Goal: Task Accomplishment & Management: Manage account settings

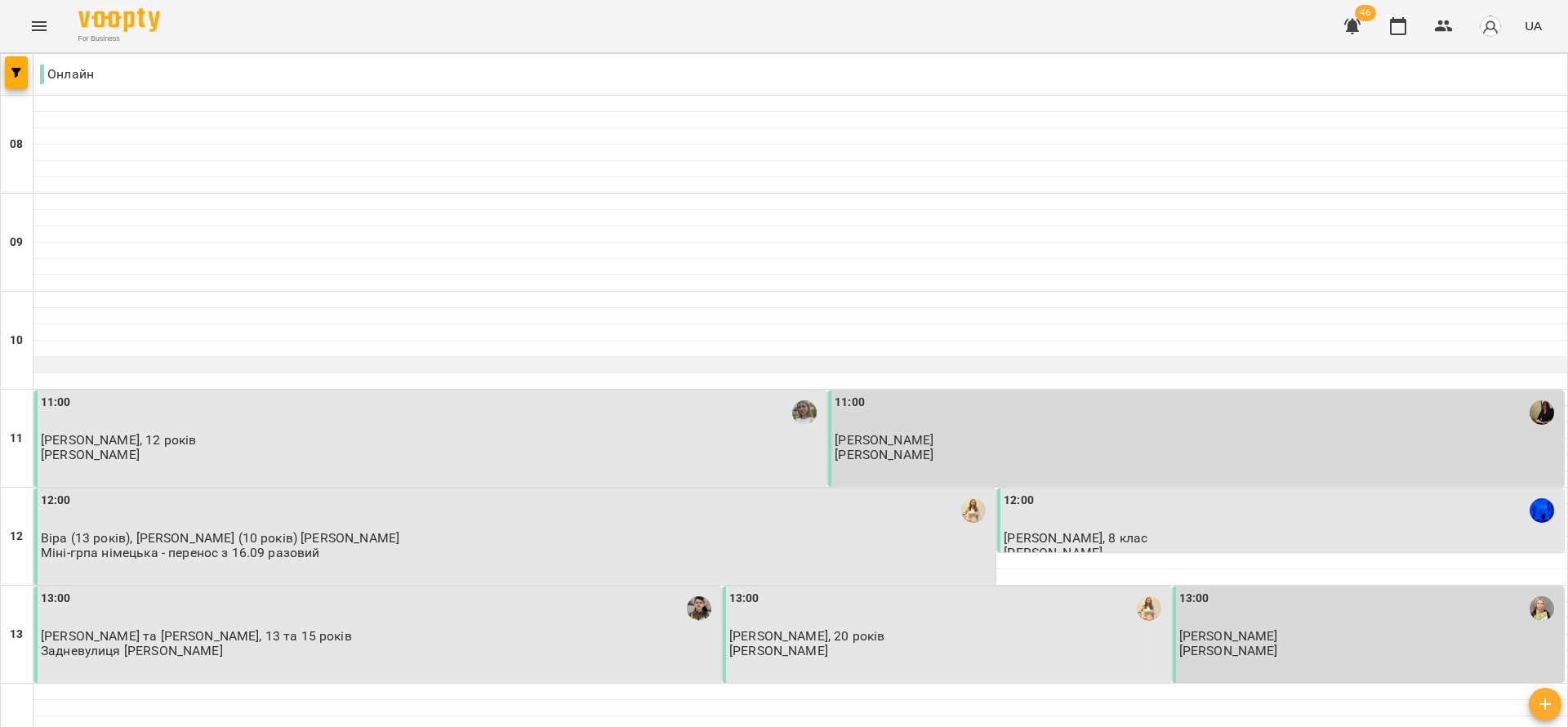
scroll to position [490, 0]
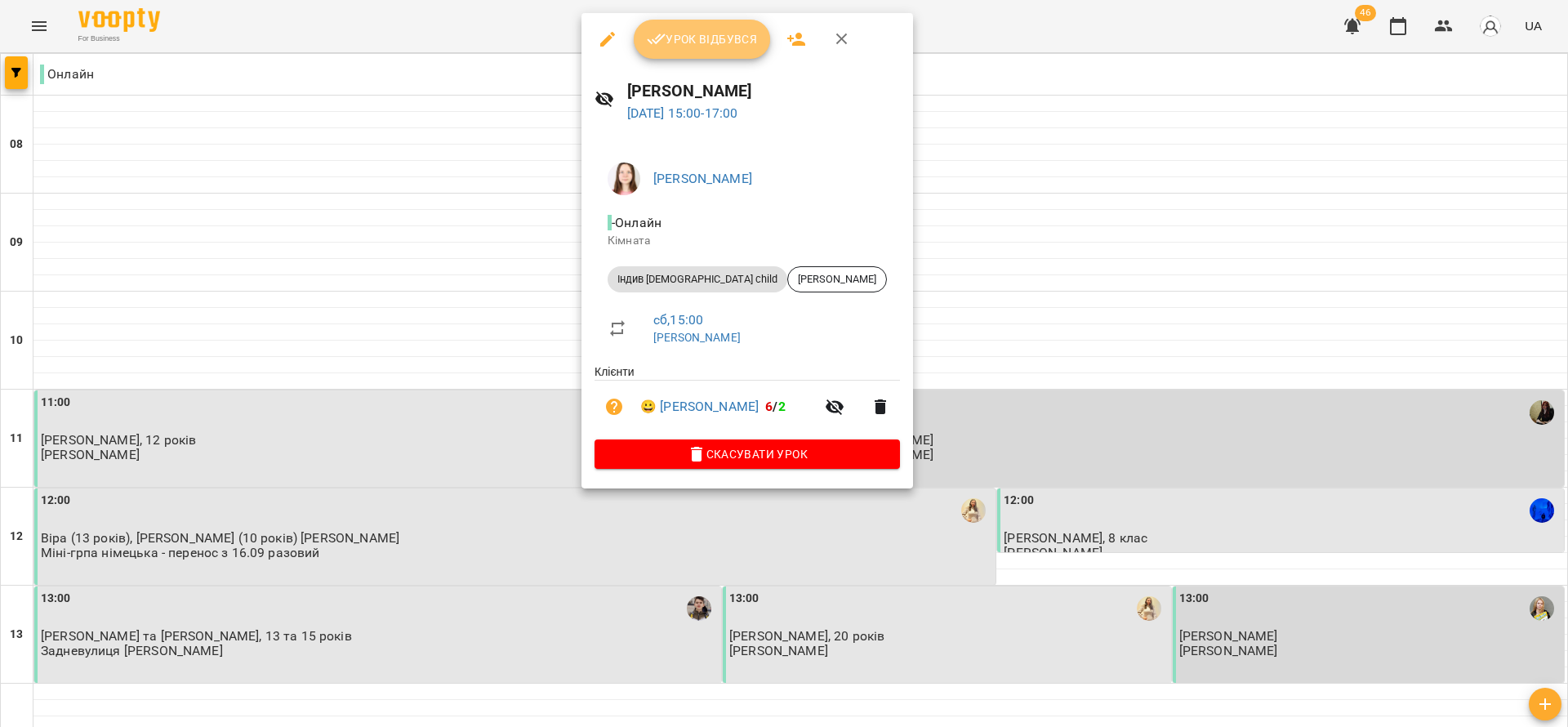
click at [671, 35] on span "Урок відбувся" at bounding box center [702, 38] width 111 height 19
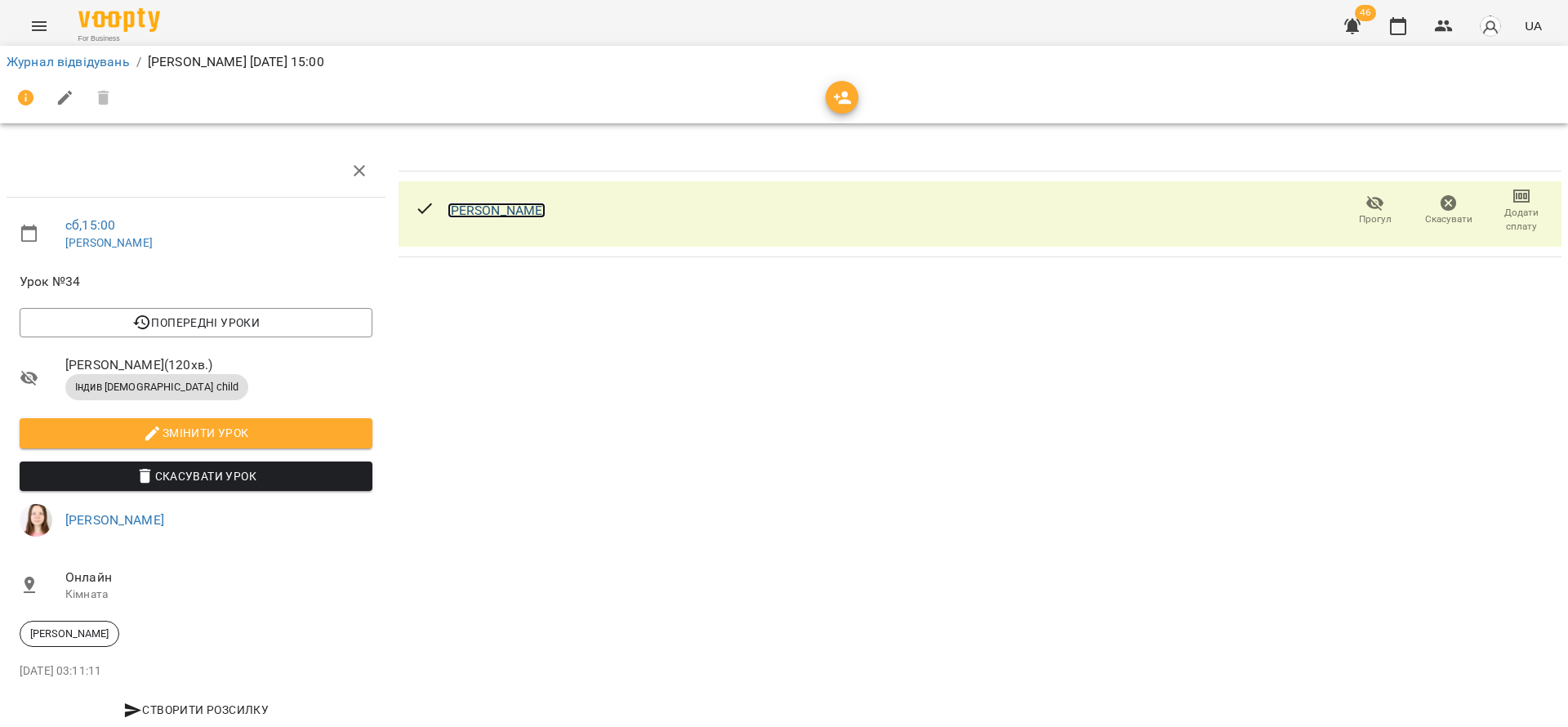
click at [490, 210] on link "[PERSON_NAME]" at bounding box center [497, 210] width 99 height 16
click at [1411, 18] on button "button" at bounding box center [1397, 26] width 39 height 39
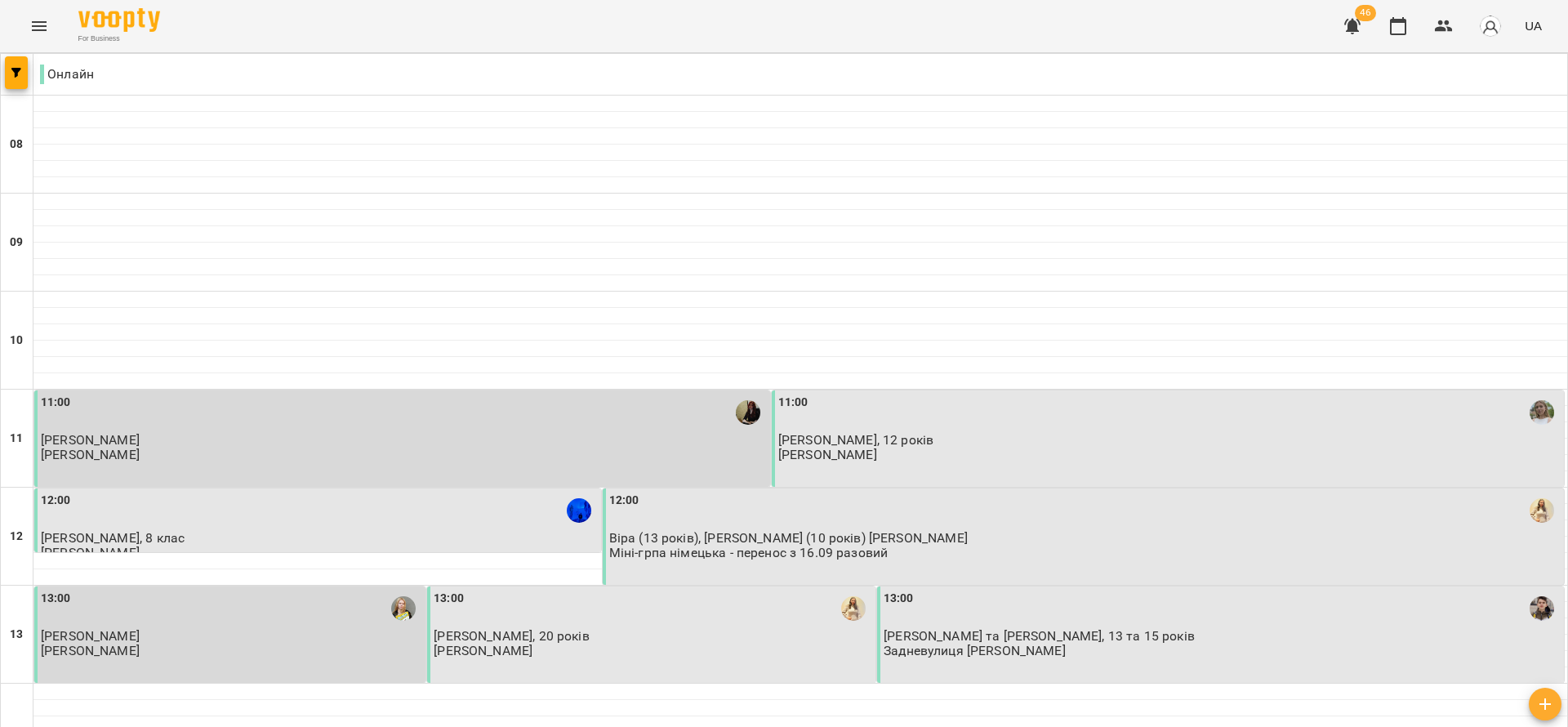
scroll to position [490, 0]
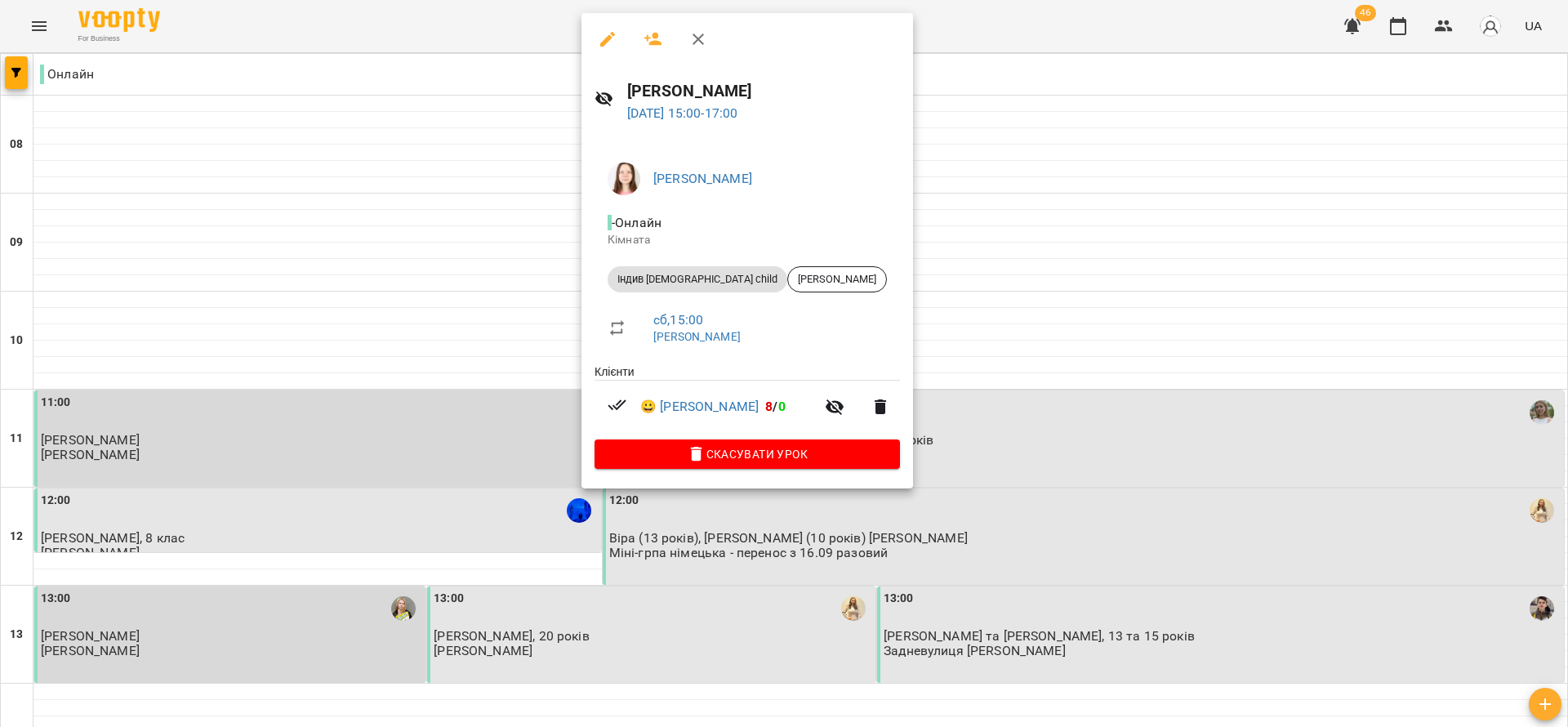
click at [918, 362] on div at bounding box center [784, 363] width 1568 height 727
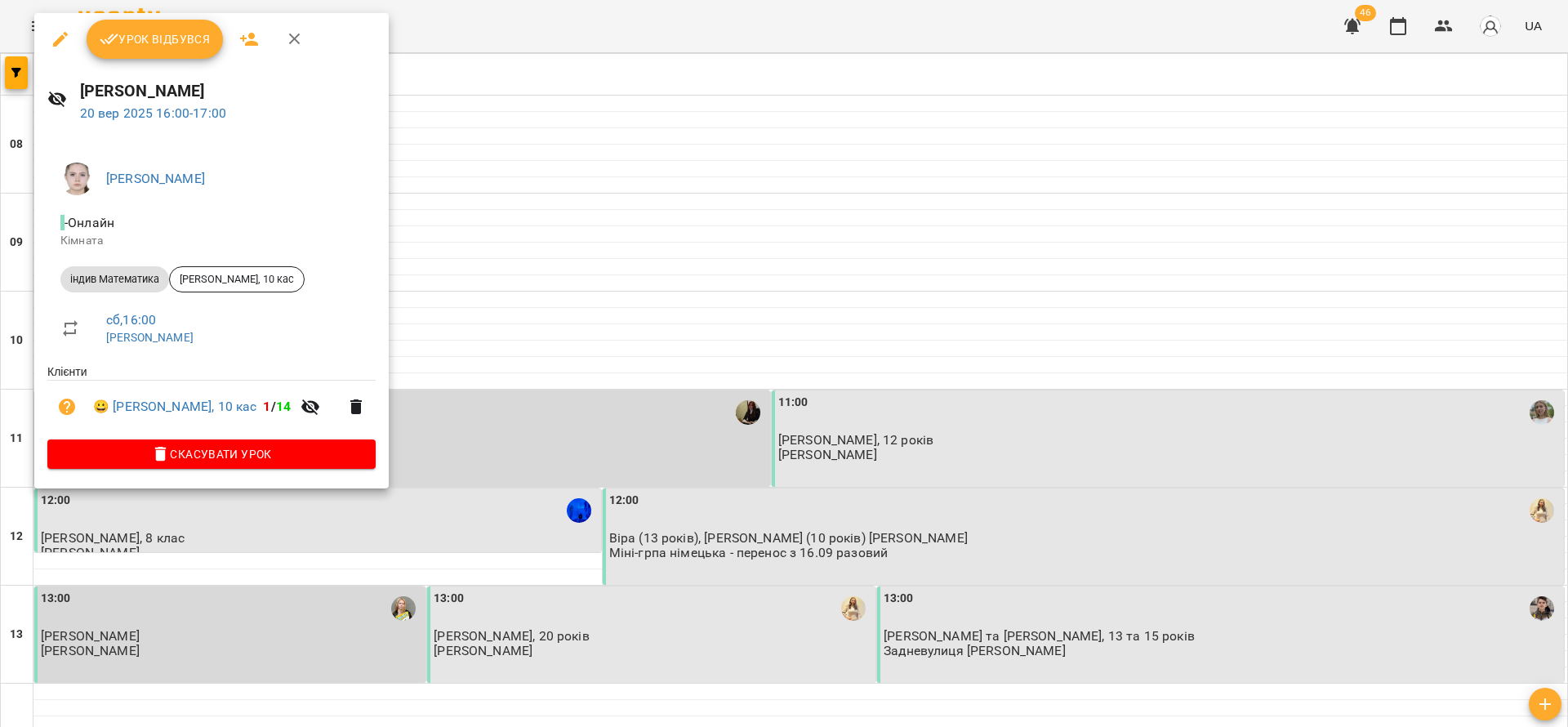
drag, startPoint x: 441, startPoint y: 442, endPoint x: 489, endPoint y: 622, distance: 186.3
click at [441, 443] on div at bounding box center [784, 363] width 1568 height 727
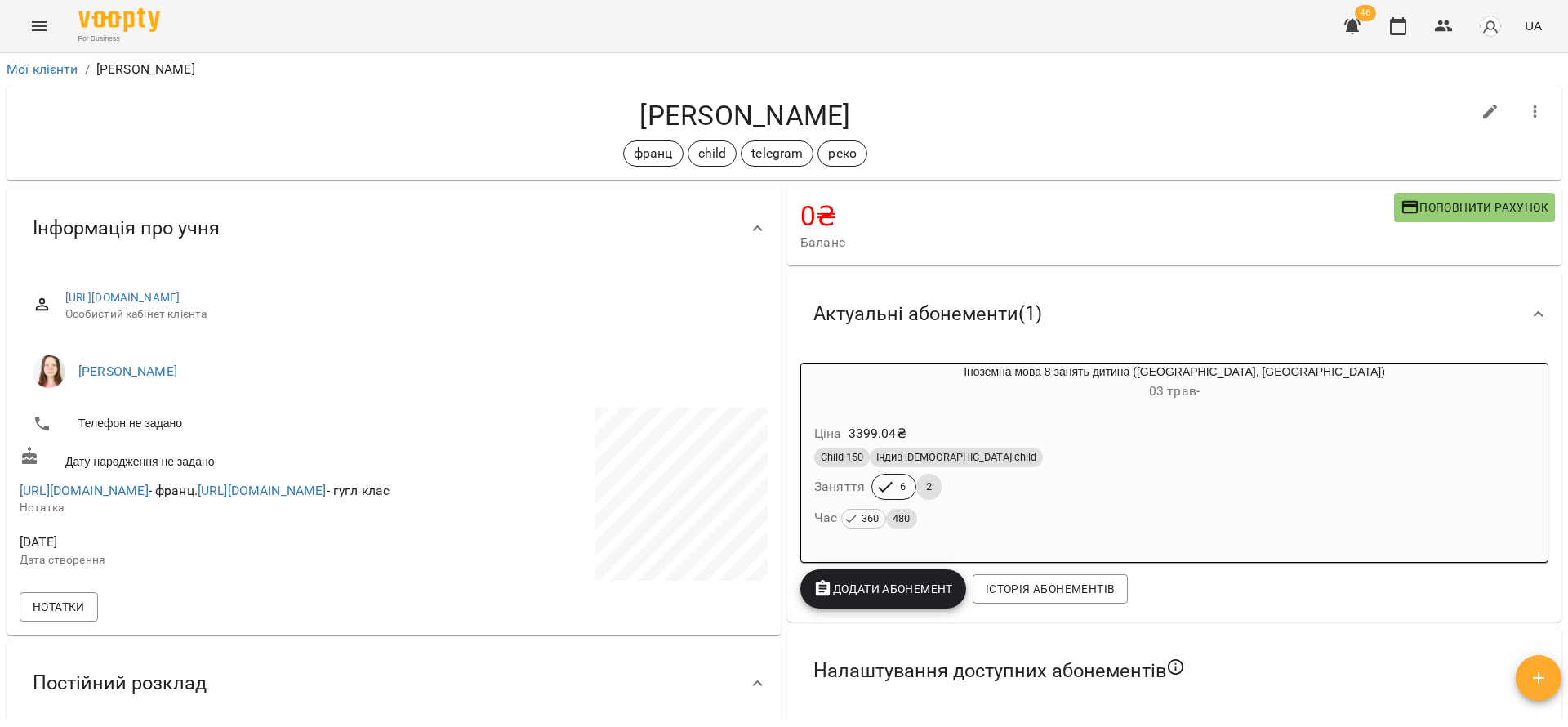
click at [1241, 423] on div "Ціна 3399.04 ₴" at bounding box center [1174, 433] width 727 height 29
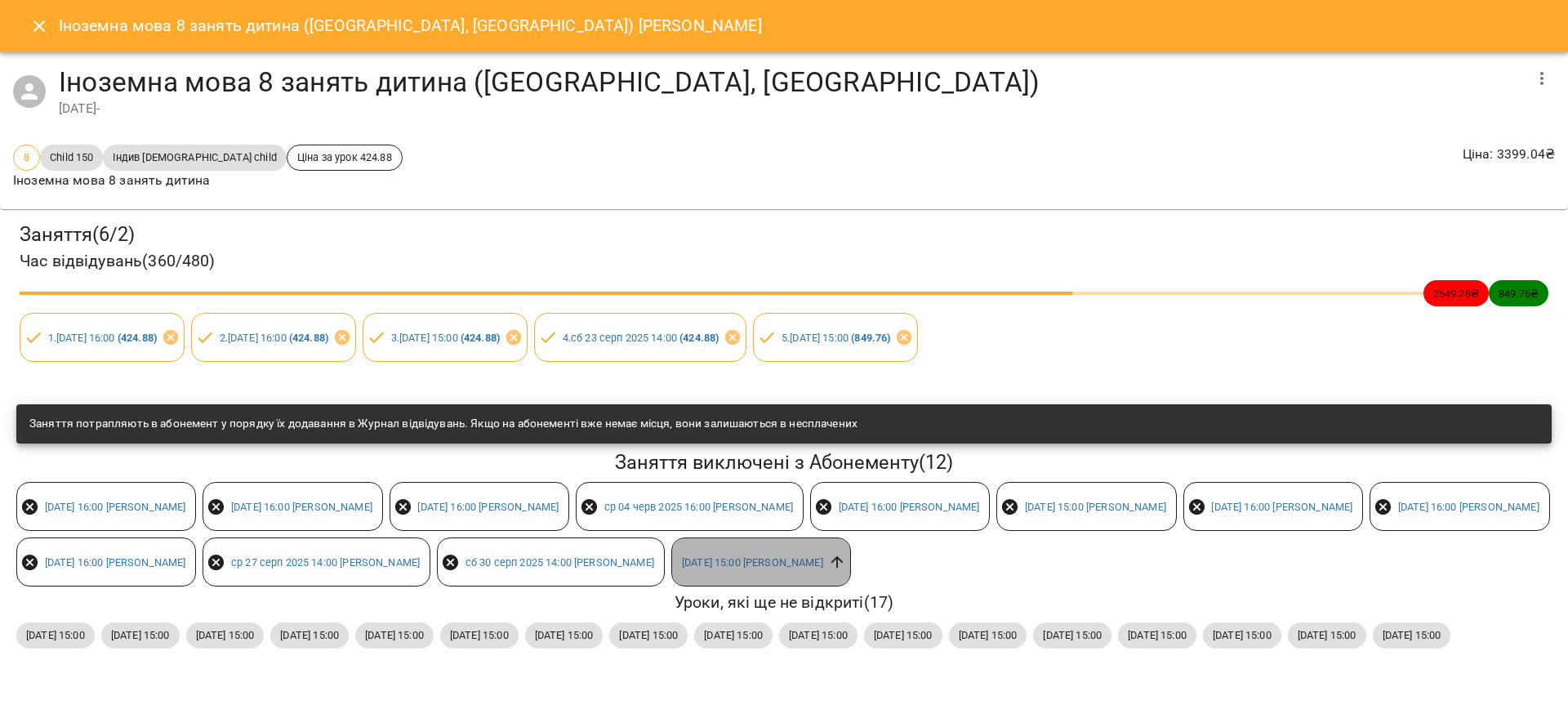
click at [831, 568] on icon at bounding box center [836, 562] width 12 height 12
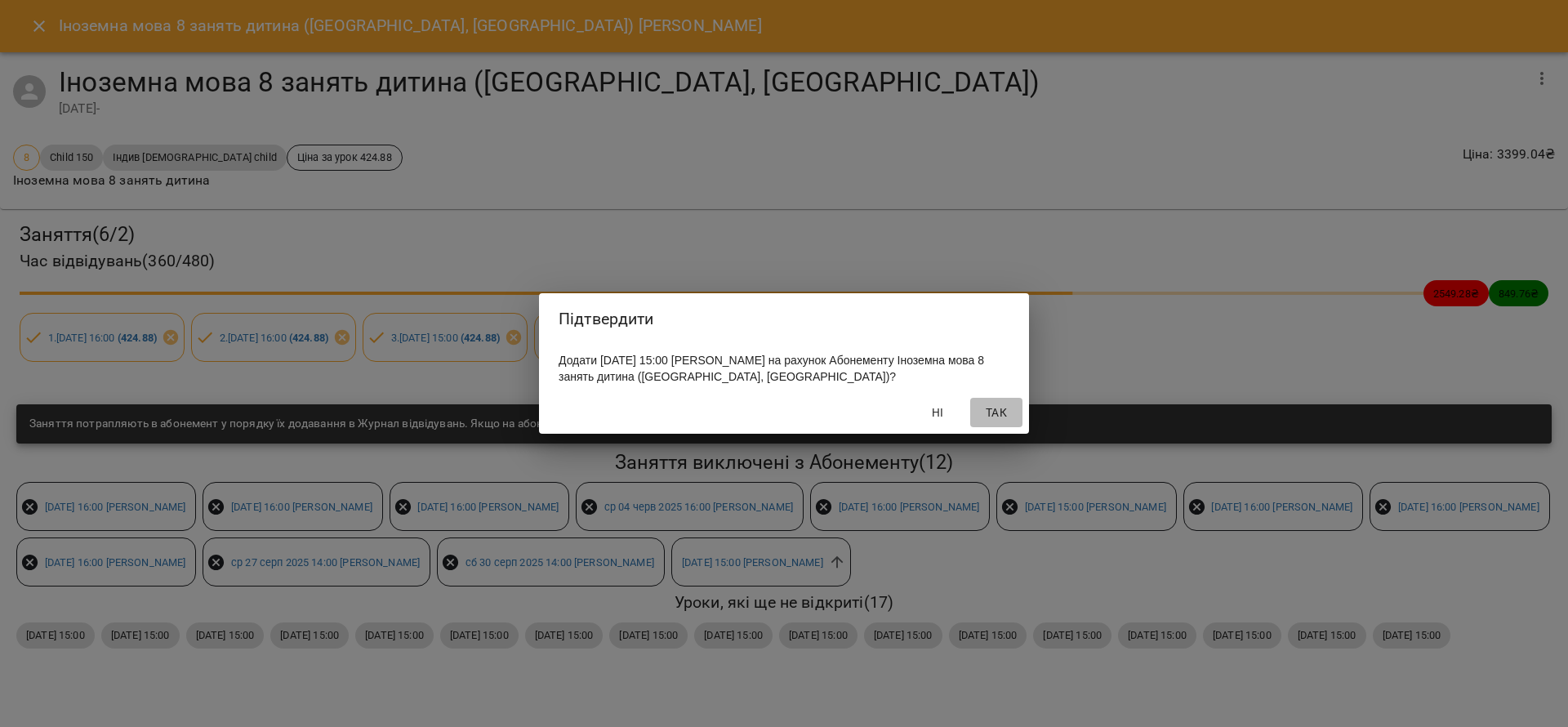
click at [1002, 412] on span "Так" at bounding box center [996, 411] width 39 height 19
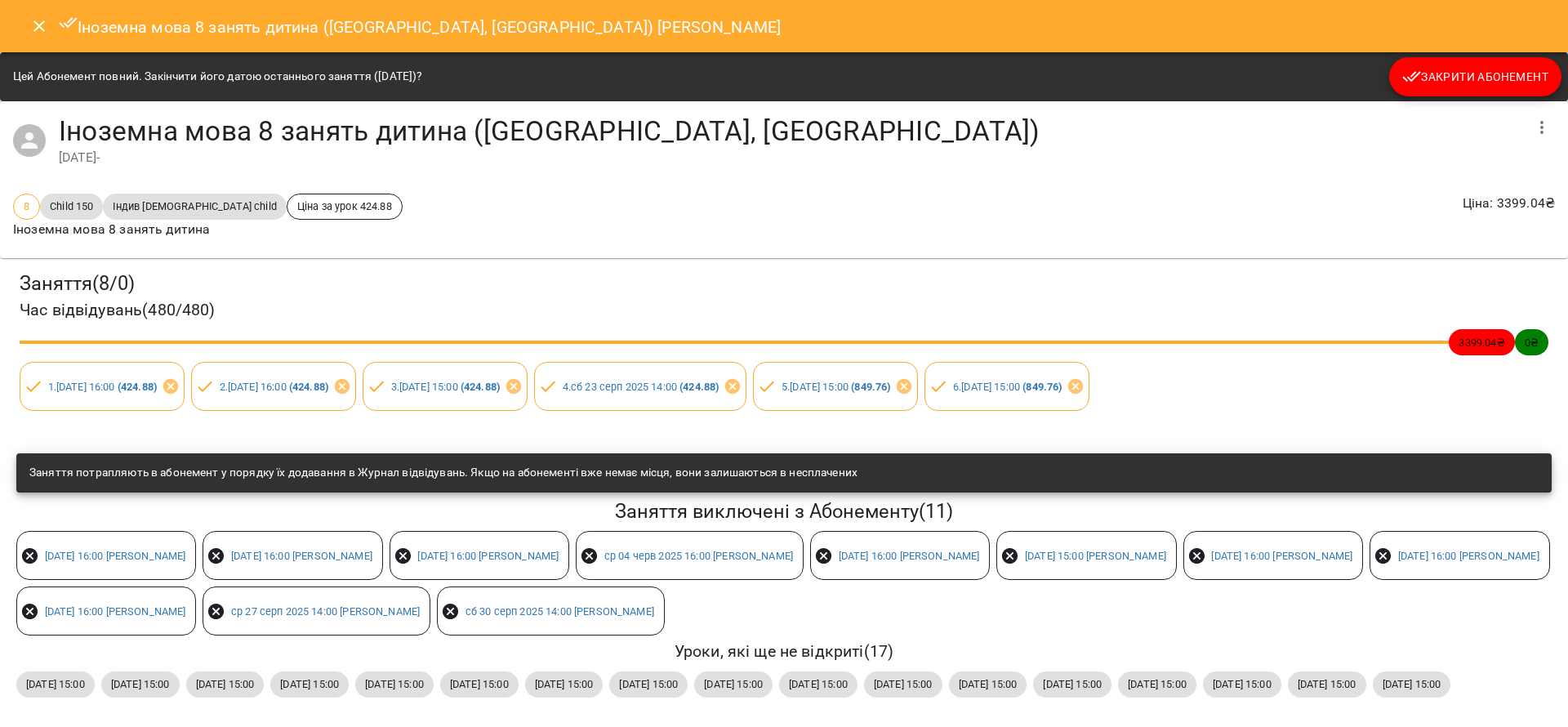
click at [29, 32] on icon "Close" at bounding box center [38, 26] width 19 height 19
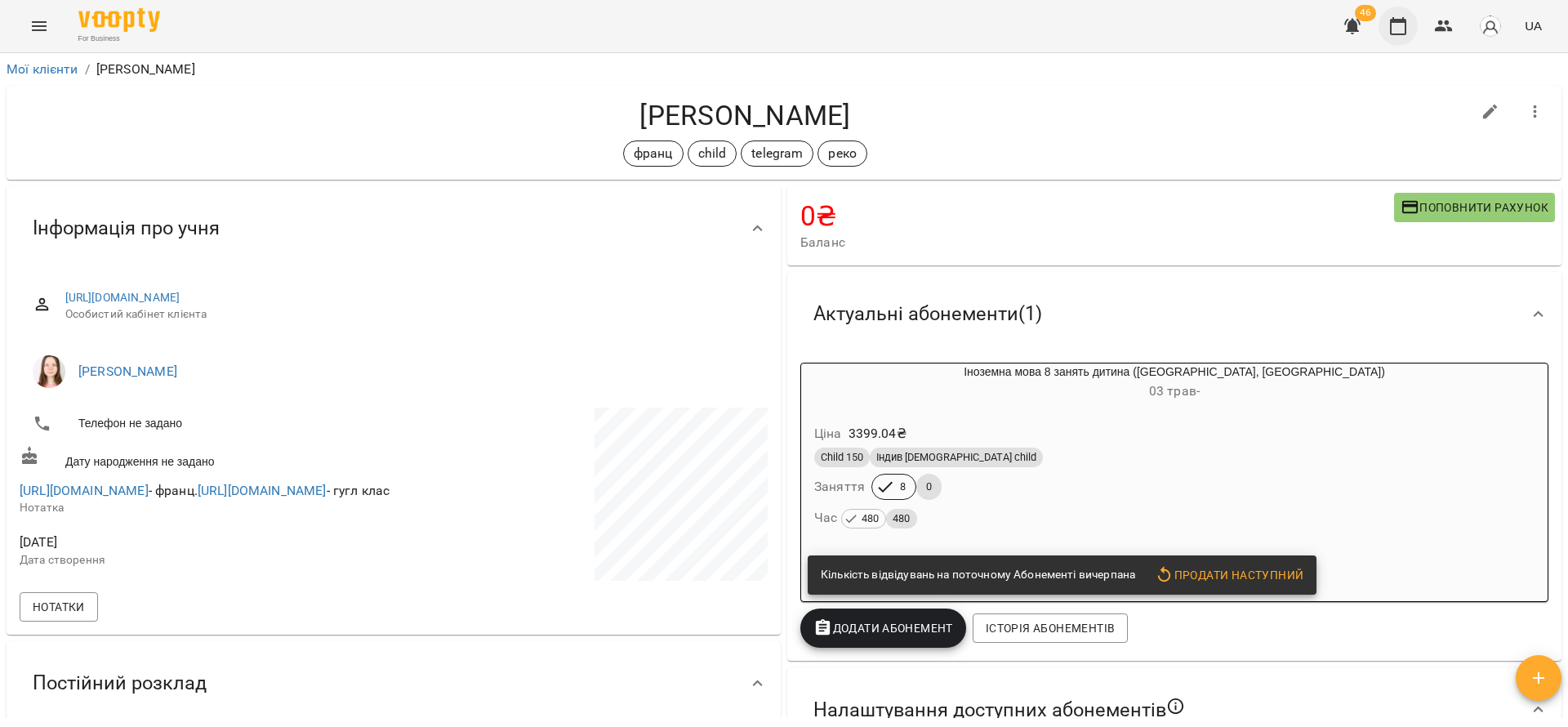
click at [1402, 23] on icon "button" at bounding box center [1397, 26] width 19 height 19
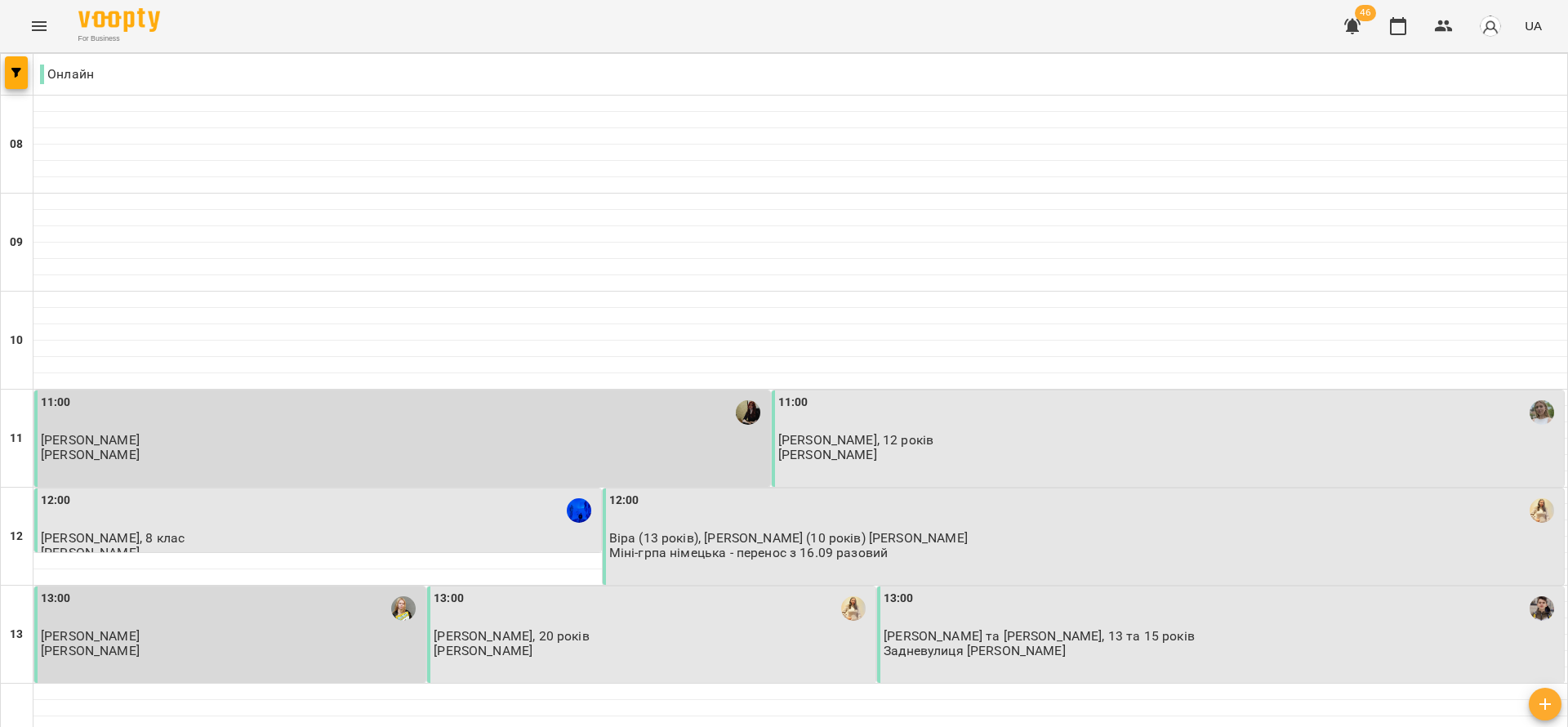
scroll to position [735, 0]
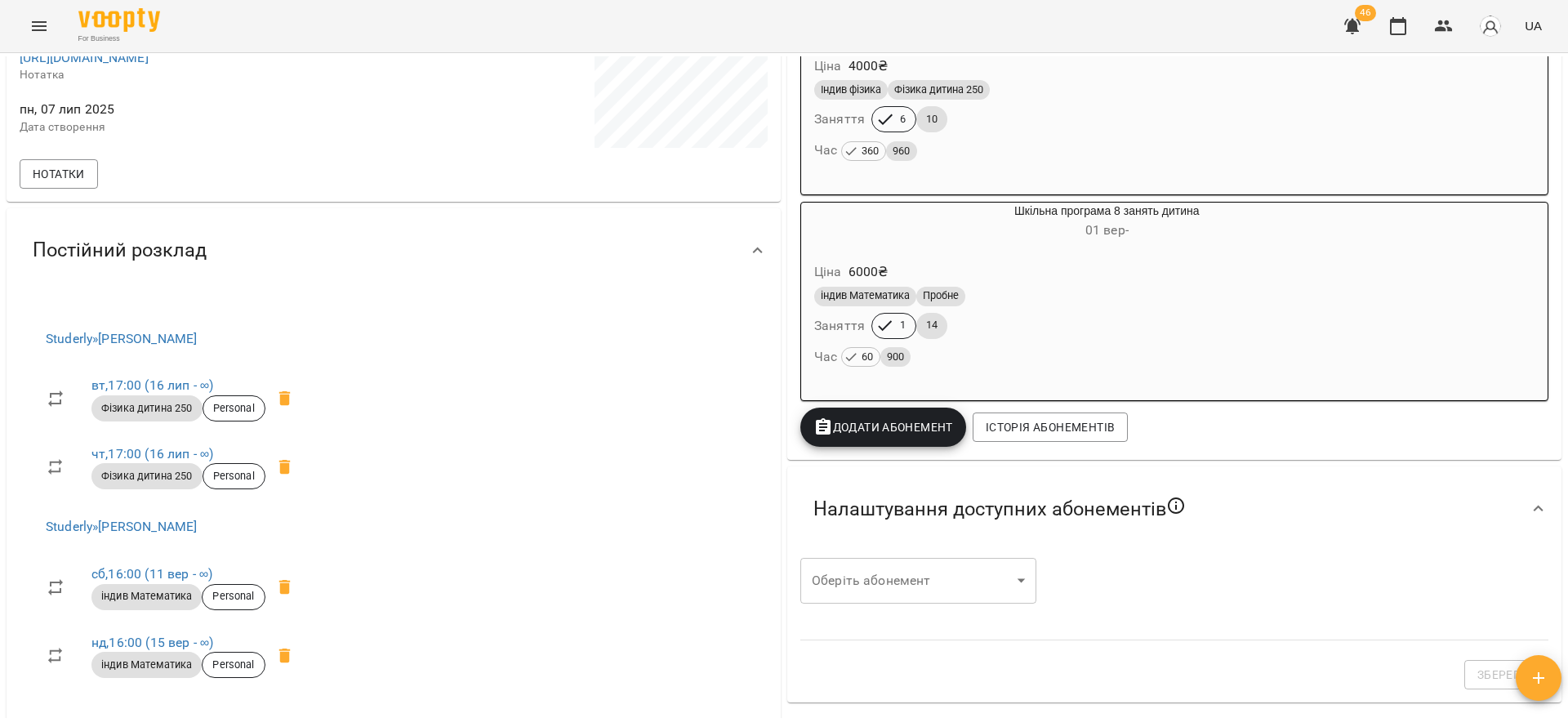
scroll to position [329, 0]
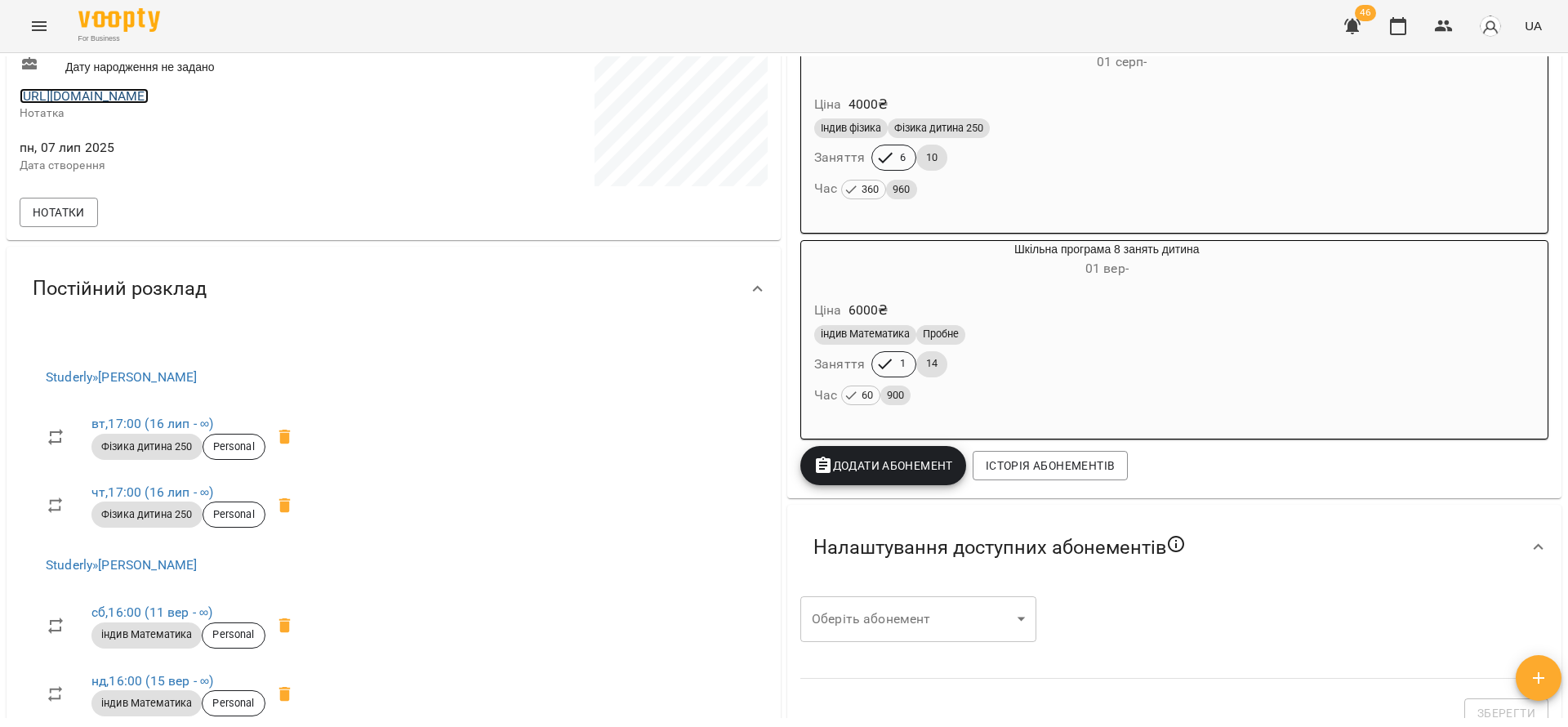
click at [149, 94] on link "[URL][DOMAIN_NAME]" at bounding box center [83, 96] width 129 height 16
